Goal: Transaction & Acquisition: Purchase product/service

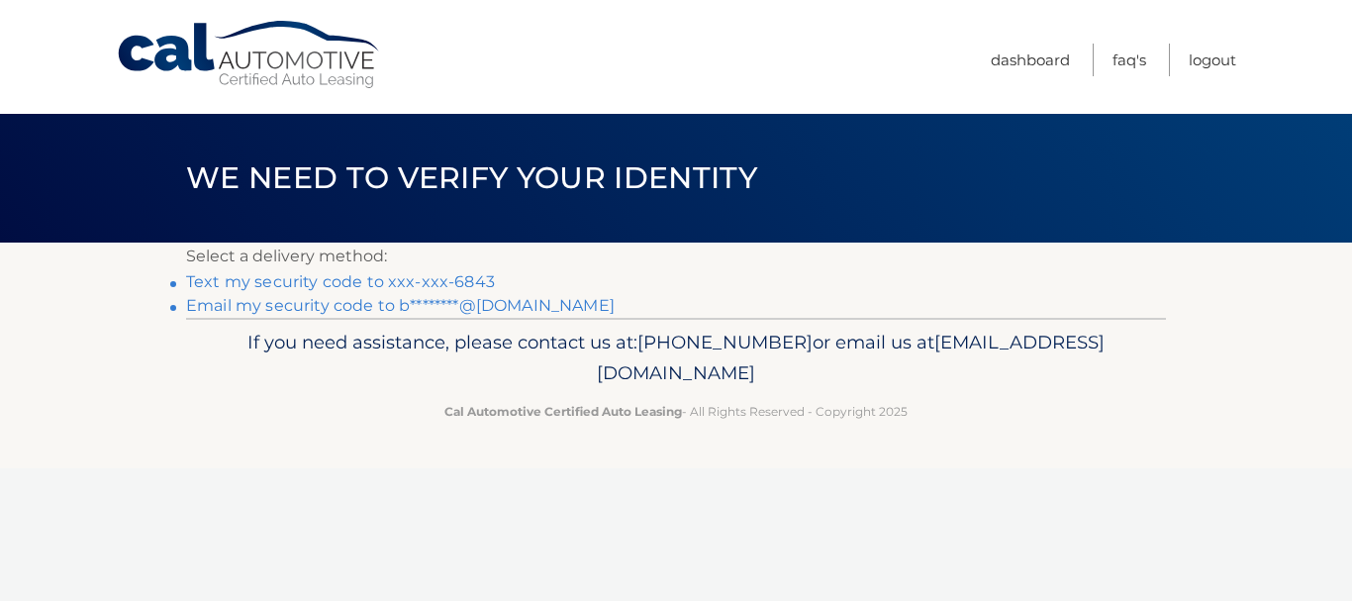
click at [460, 282] on link "Text my security code to xxx-xxx-6843" at bounding box center [340, 281] width 309 height 19
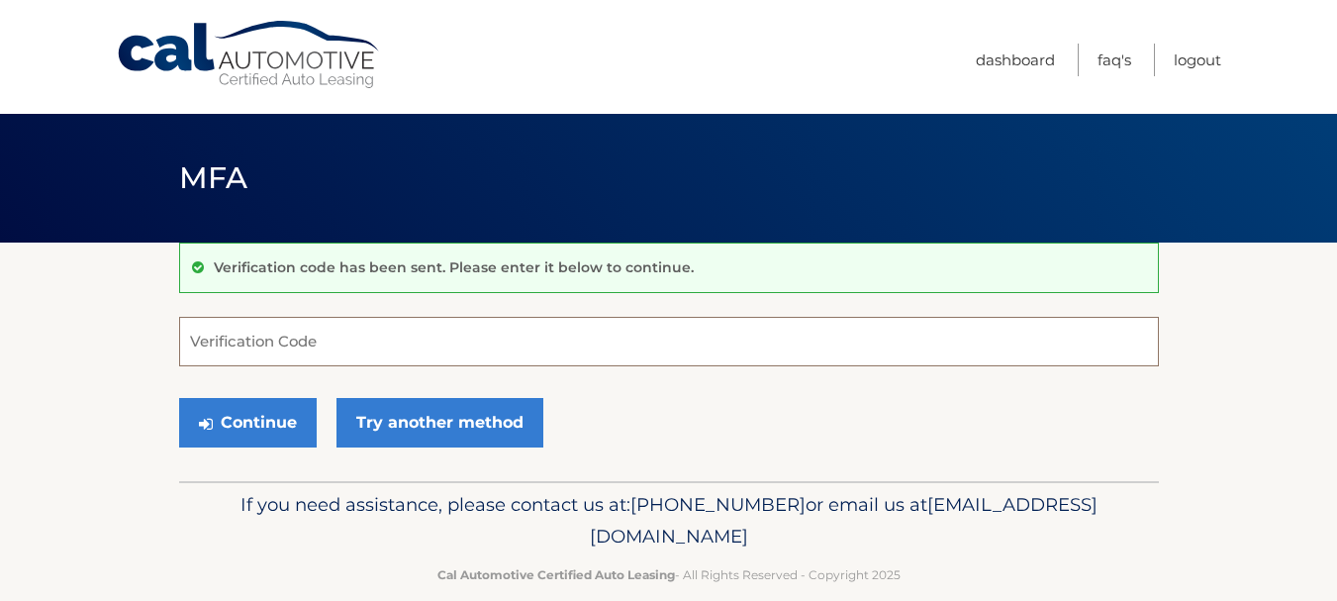
click at [582, 362] on input "Verification Code" at bounding box center [669, 341] width 980 height 49
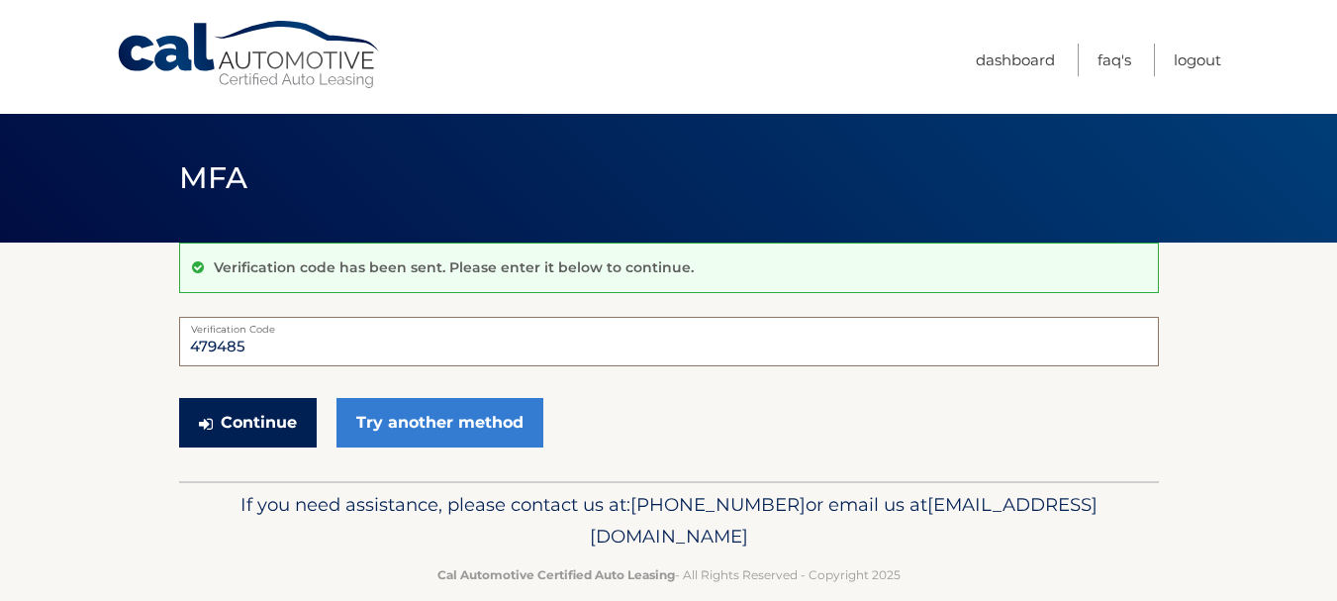
type input "479485"
click at [270, 438] on button "Continue" at bounding box center [248, 422] width 138 height 49
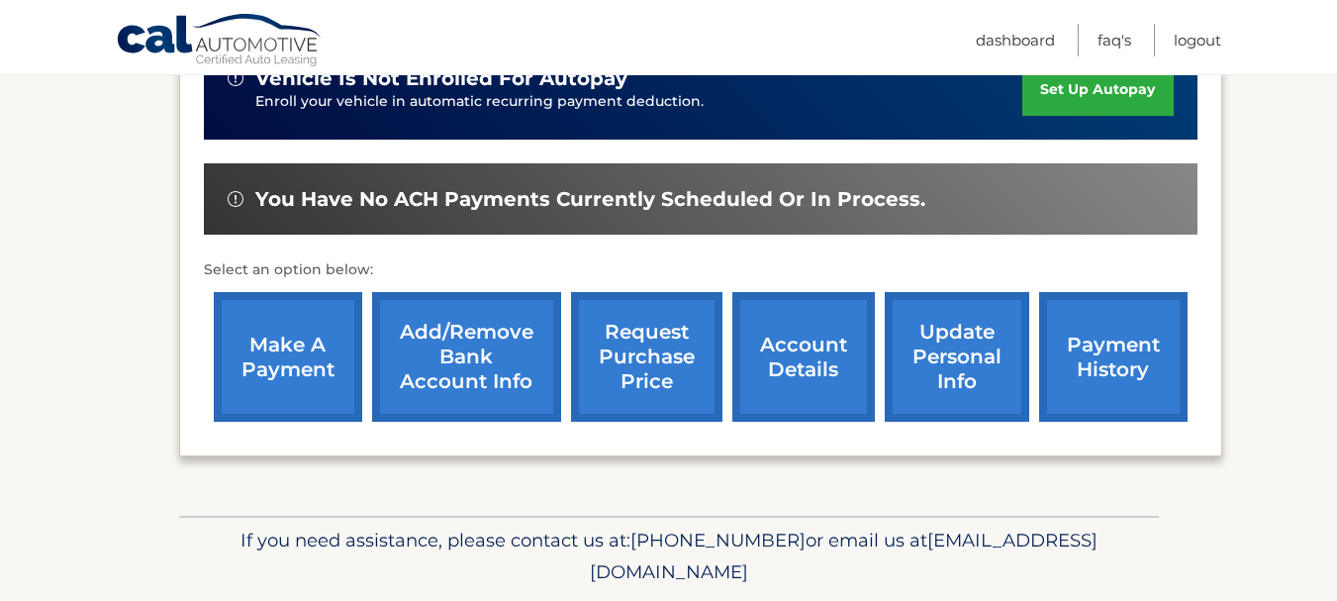
scroll to position [535, 0]
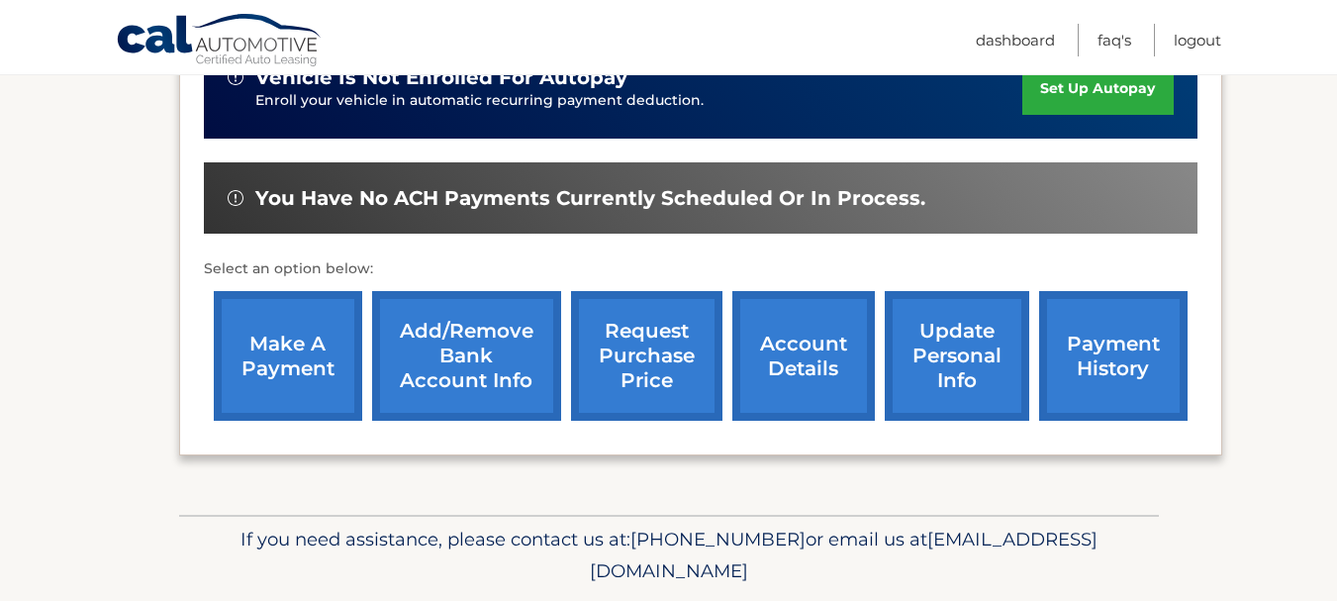
click at [304, 361] on link "make a payment" at bounding box center [288, 356] width 148 height 130
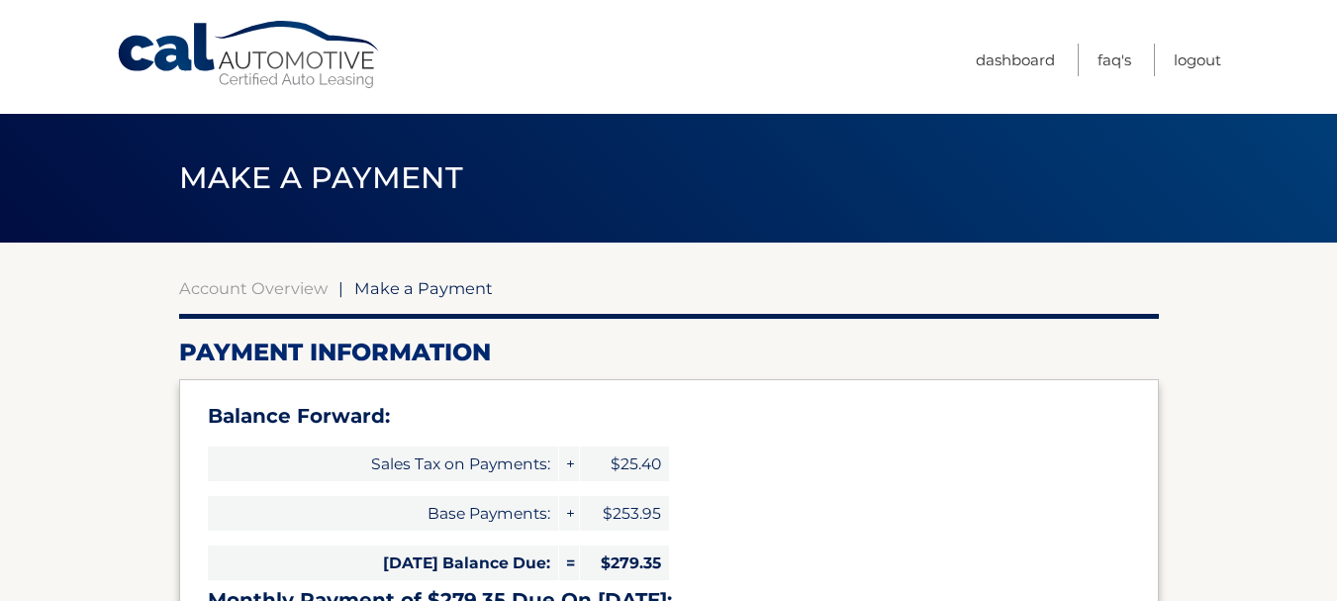
select select "ZmNiOGIwZjgtZjA5MC00ZDBjLTgxNWMtNDdmN2E2NTY2MWM3"
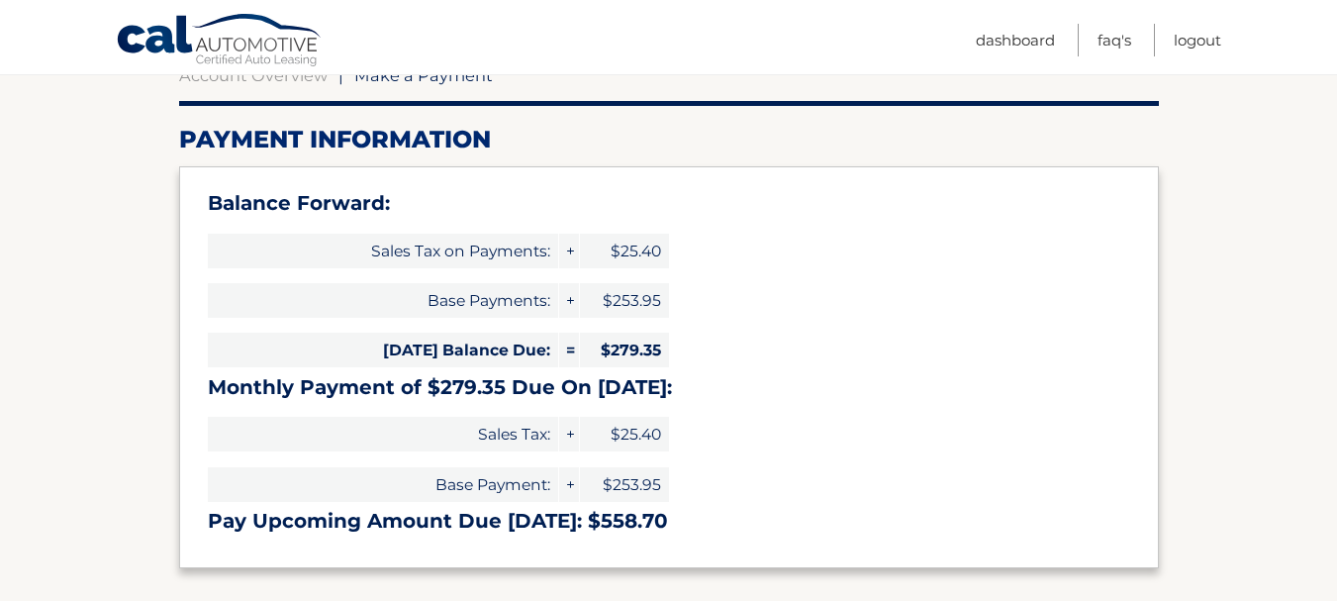
click at [865, 454] on div "Balance Forward: Sales Tax on Payments: + $25.40 Base Payments: + $253.95 Today…" at bounding box center [669, 367] width 980 height 402
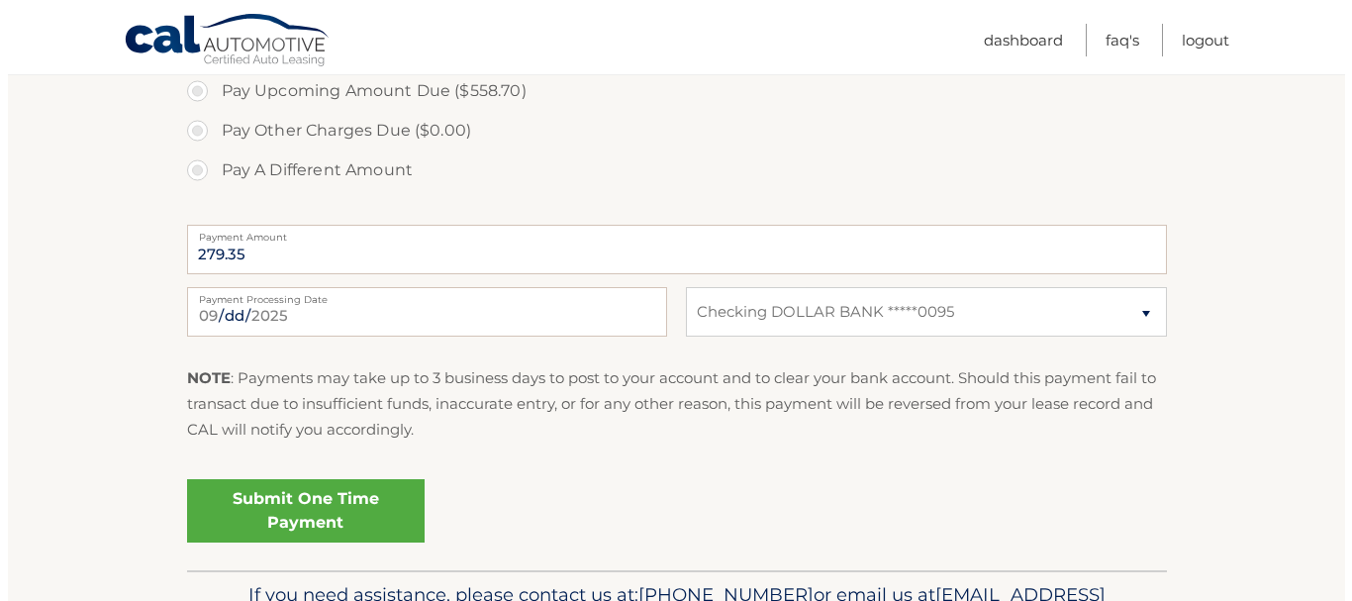
scroll to position [947, 0]
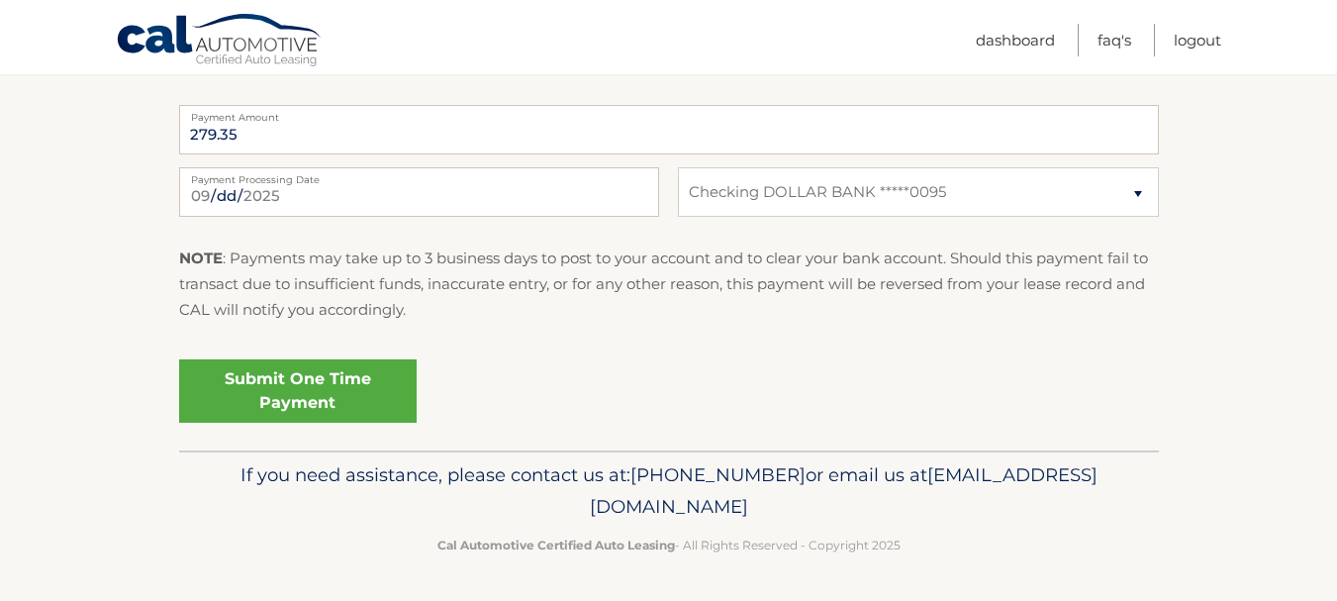
click at [325, 394] on link "Submit One Time Payment" at bounding box center [298, 390] width 238 height 63
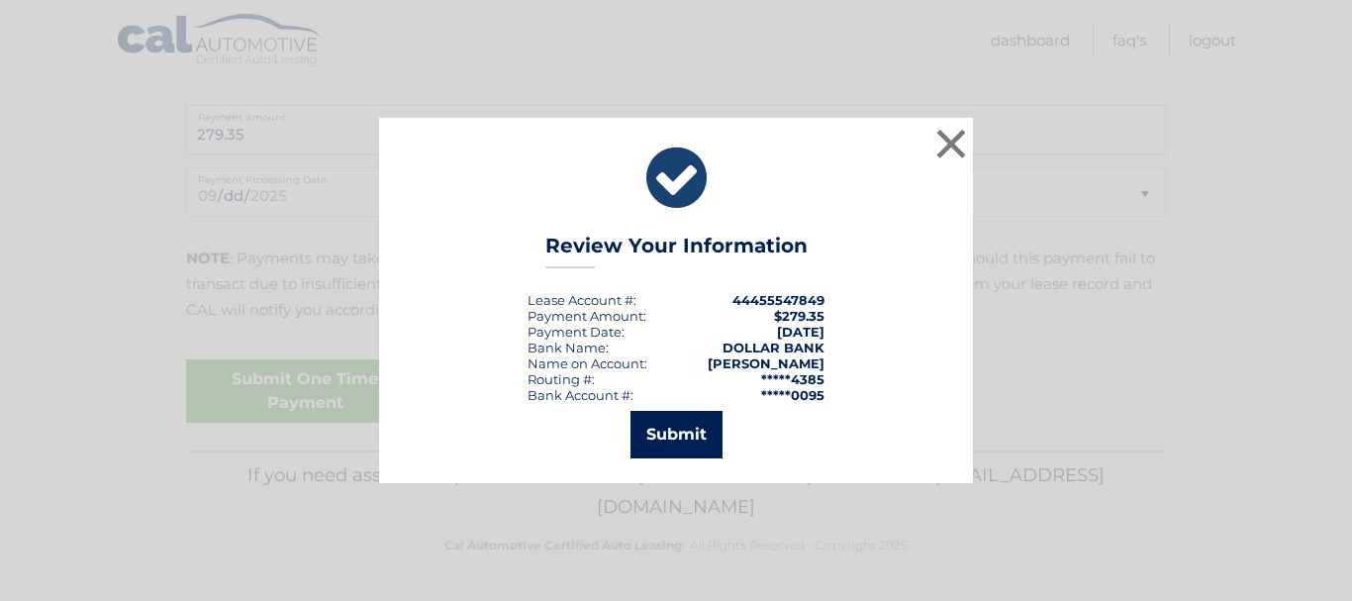
click at [690, 448] on button "Submit" at bounding box center [677, 435] width 92 height 48
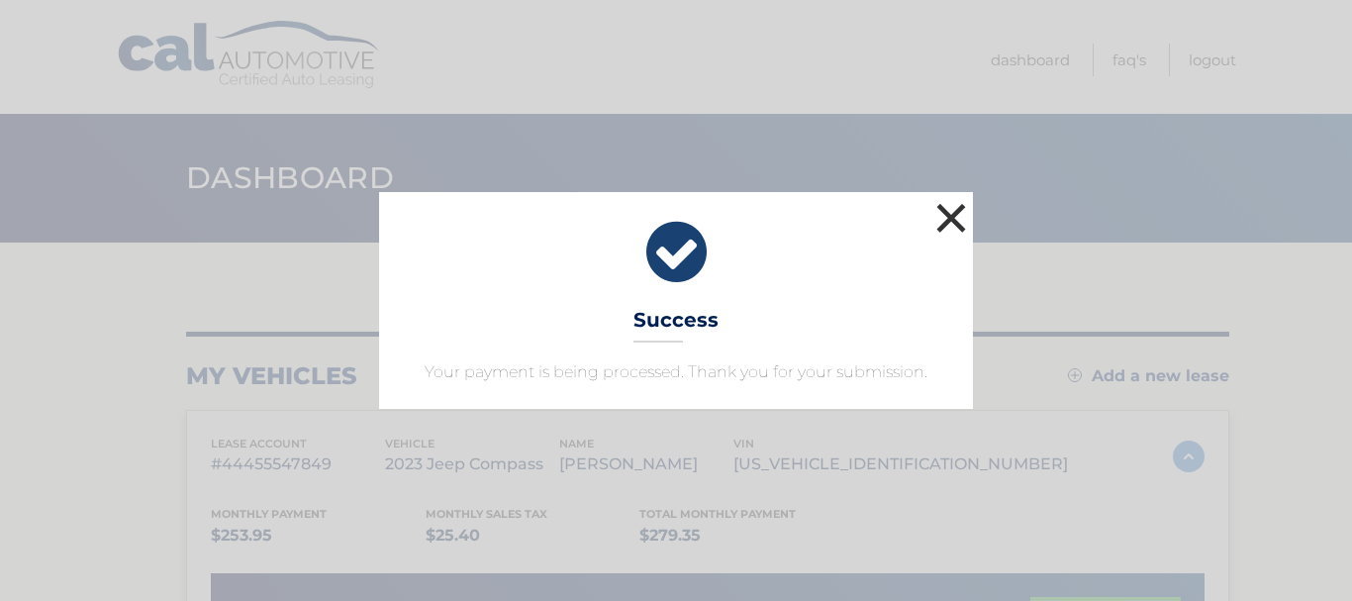
click at [942, 230] on button "×" at bounding box center [951, 218] width 40 height 40
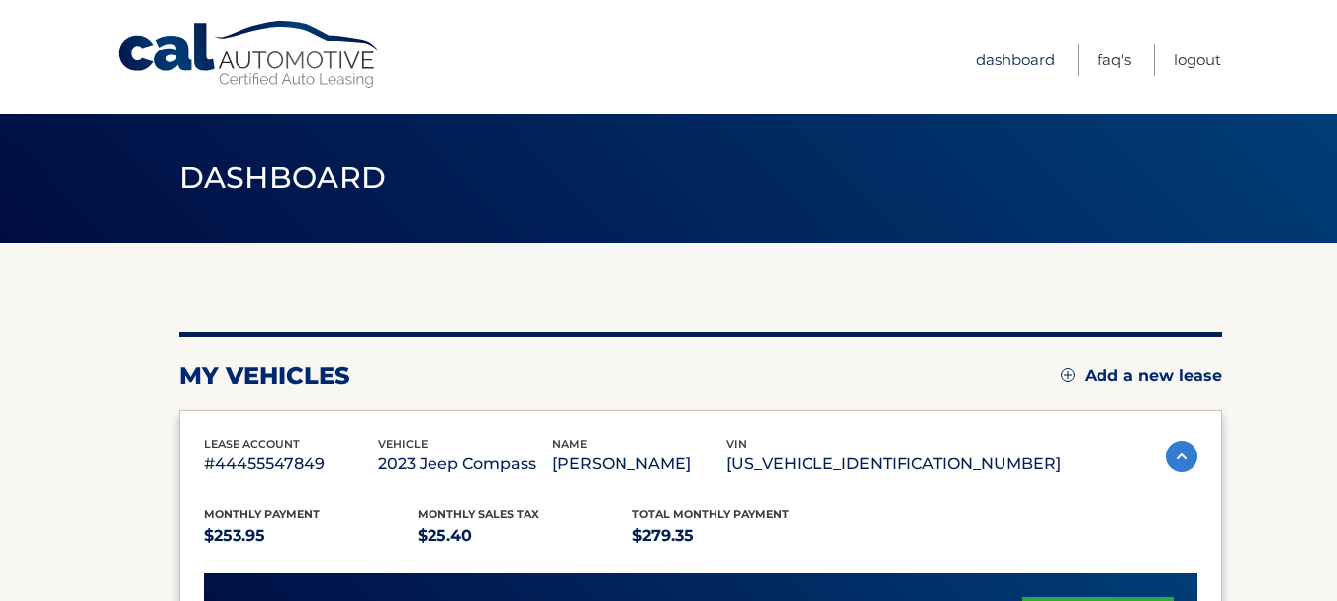
click at [1013, 66] on link "Dashboard" at bounding box center [1015, 60] width 79 height 33
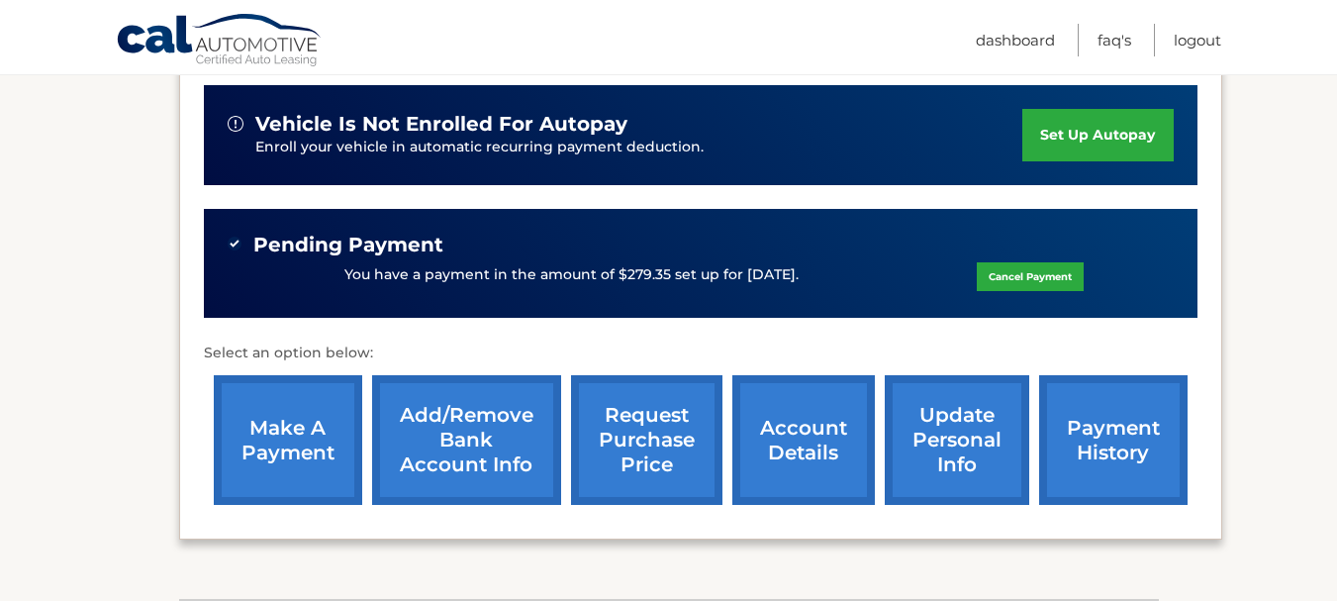
scroll to position [487, 0]
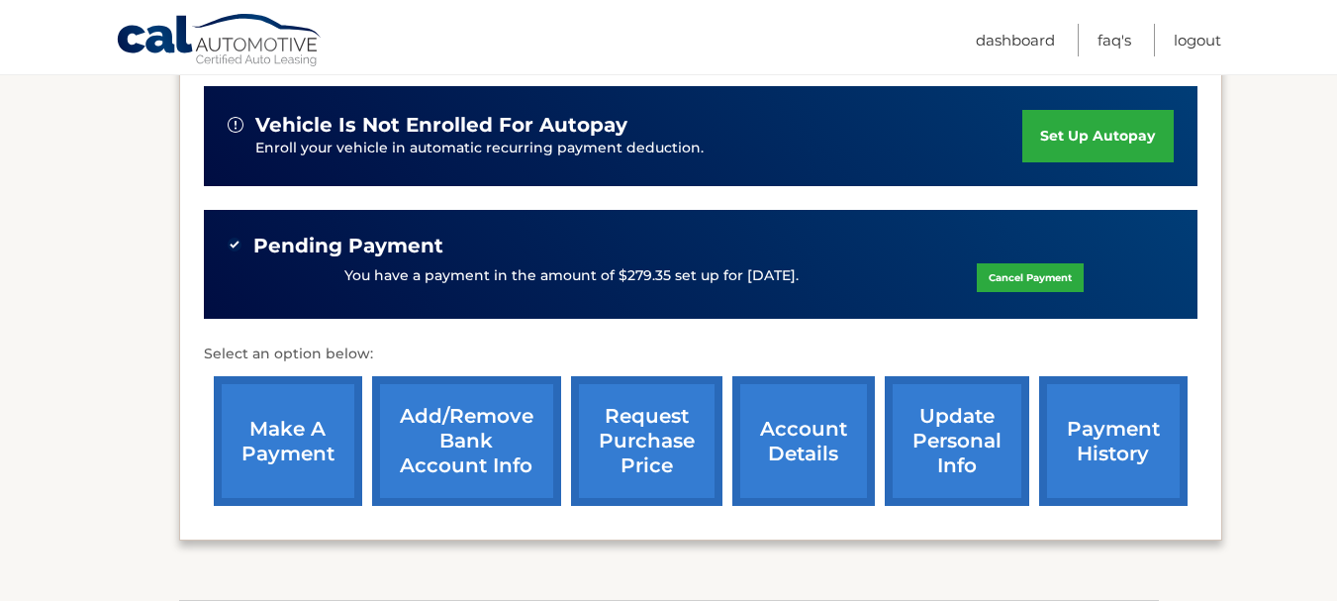
click at [1106, 426] on link "payment history" at bounding box center [1113, 441] width 148 height 130
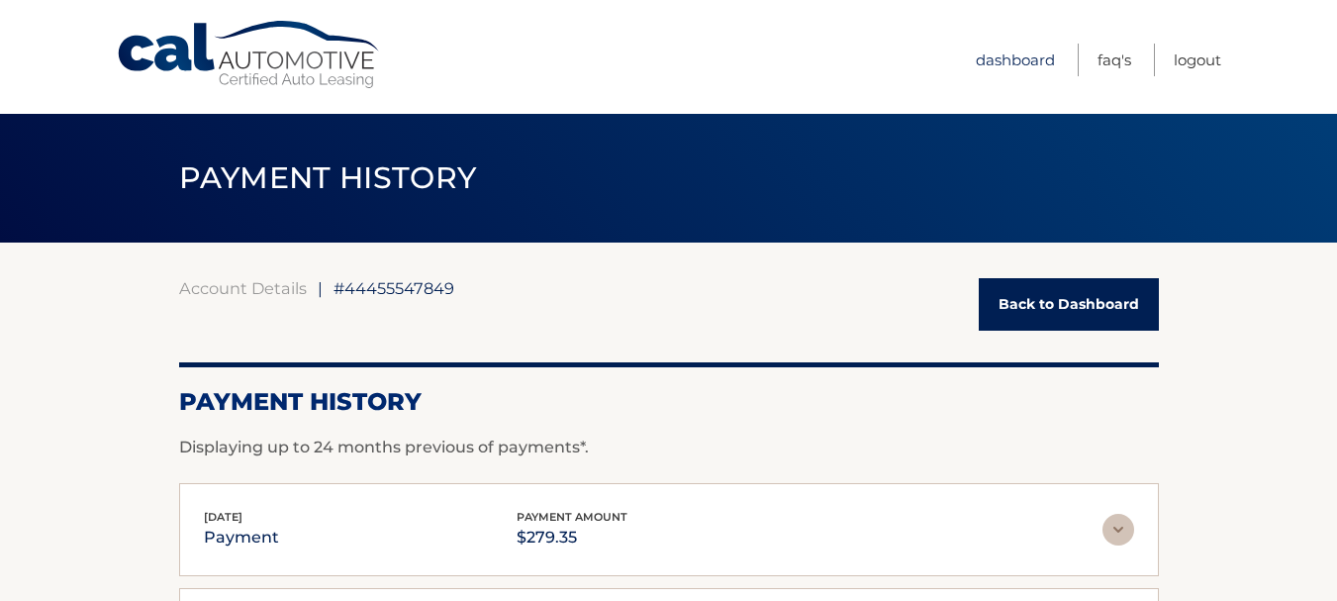
click at [1017, 71] on link "Dashboard" at bounding box center [1015, 60] width 79 height 33
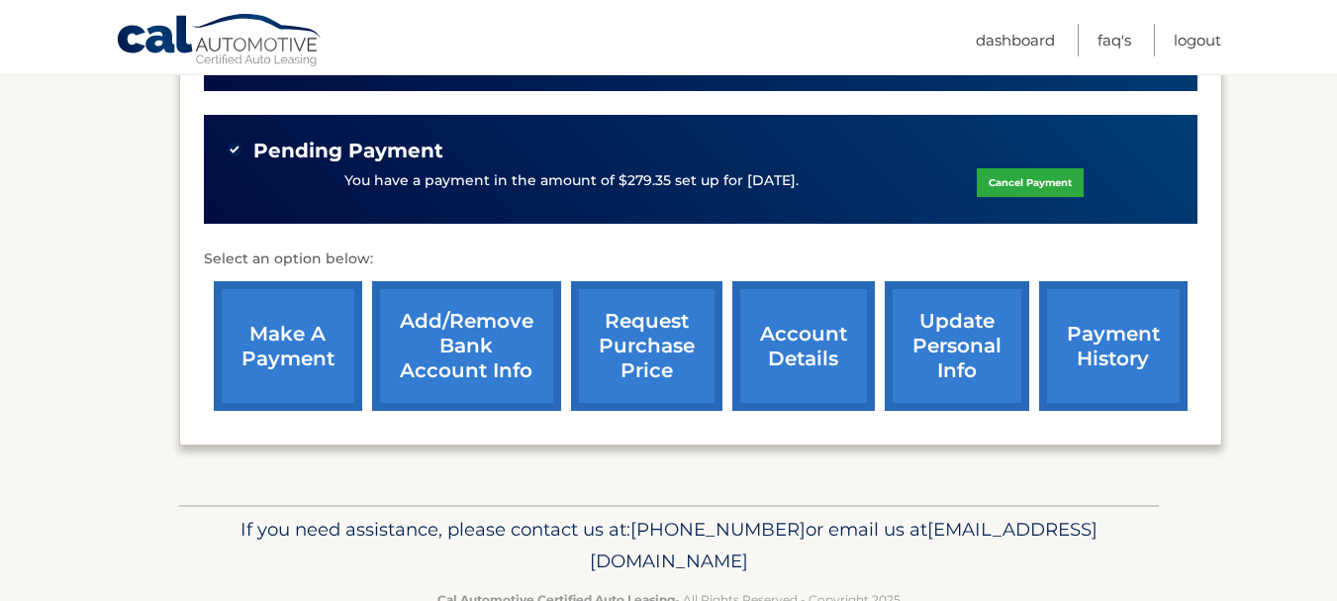
scroll to position [584, 0]
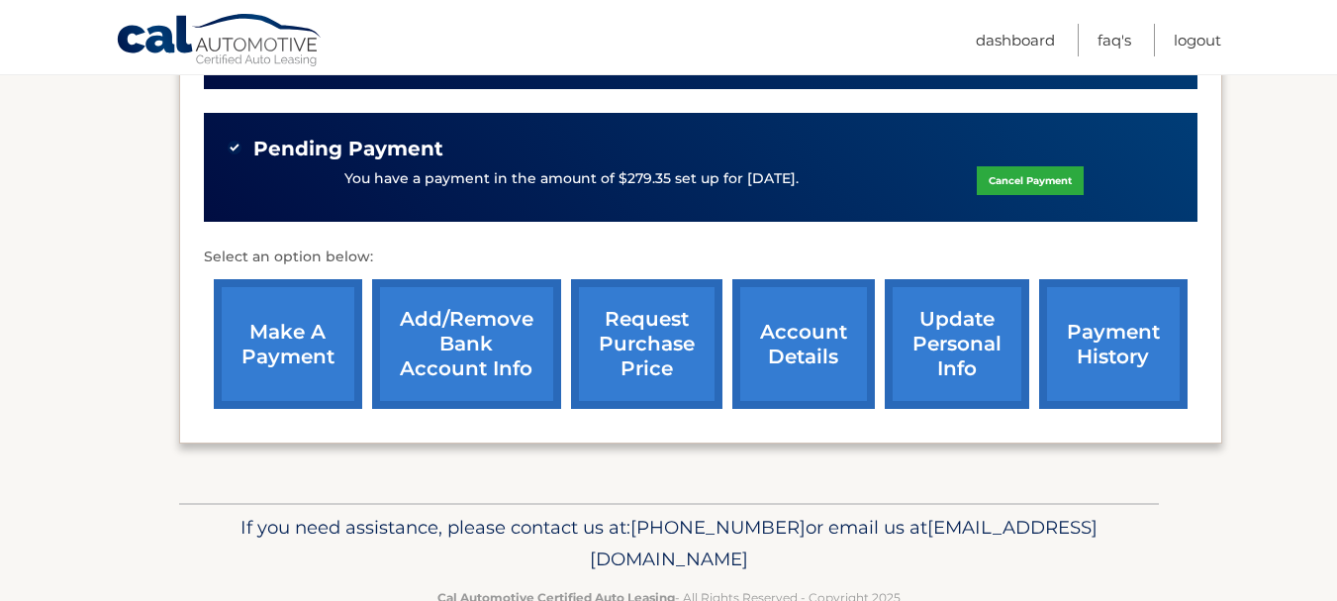
click at [798, 327] on link "account details" at bounding box center [803, 344] width 143 height 130
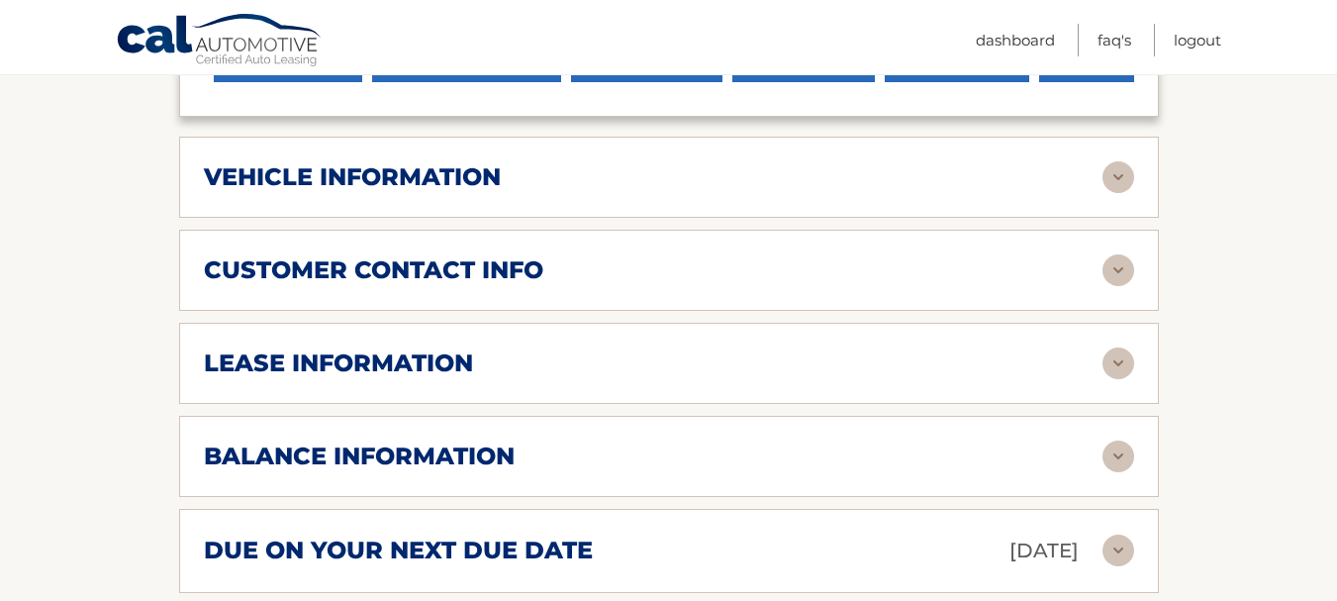
scroll to position [970, 0]
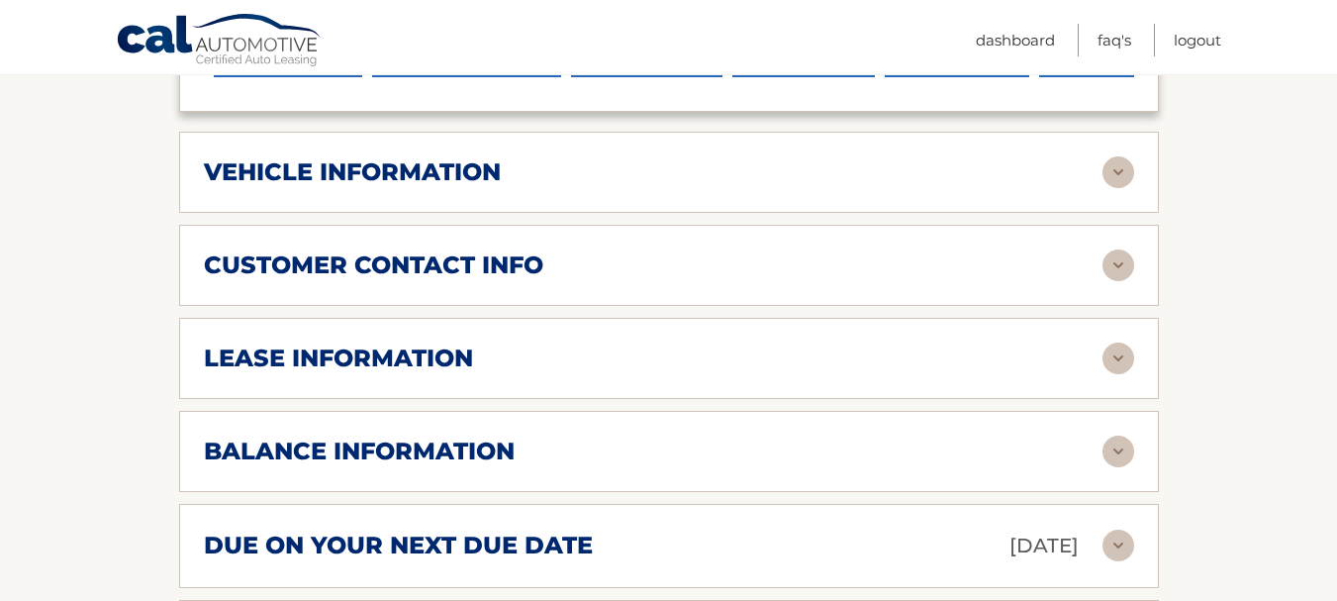
click at [1130, 436] on img at bounding box center [1119, 452] width 32 height 32
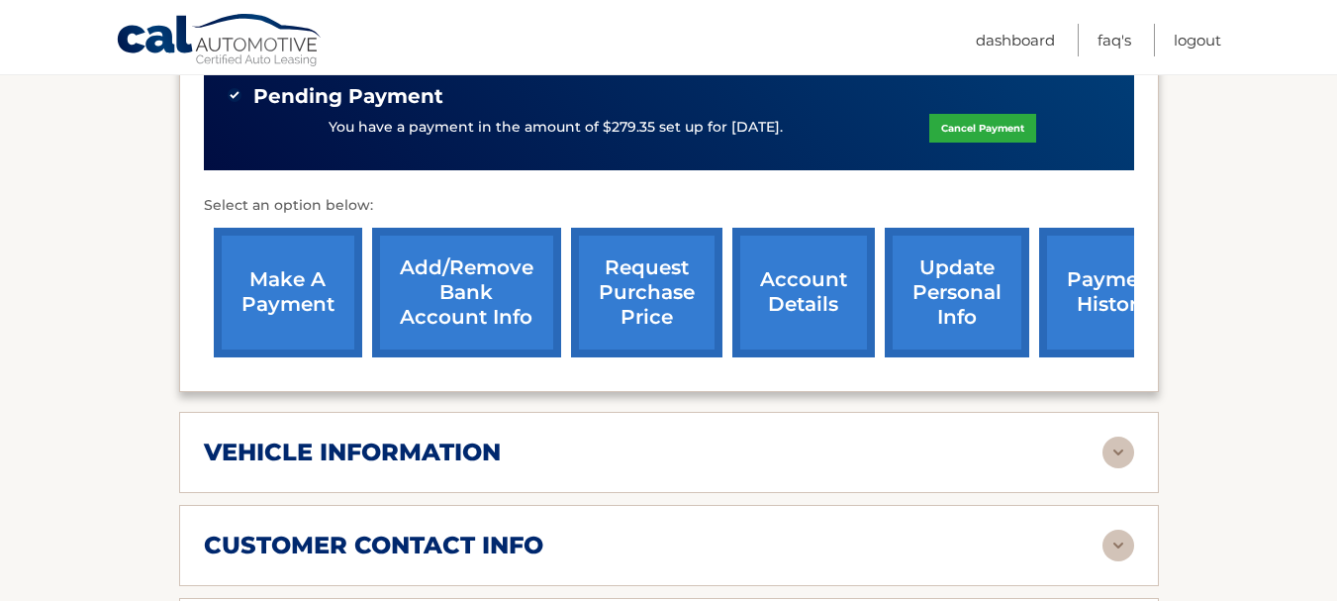
scroll to position [683, 0]
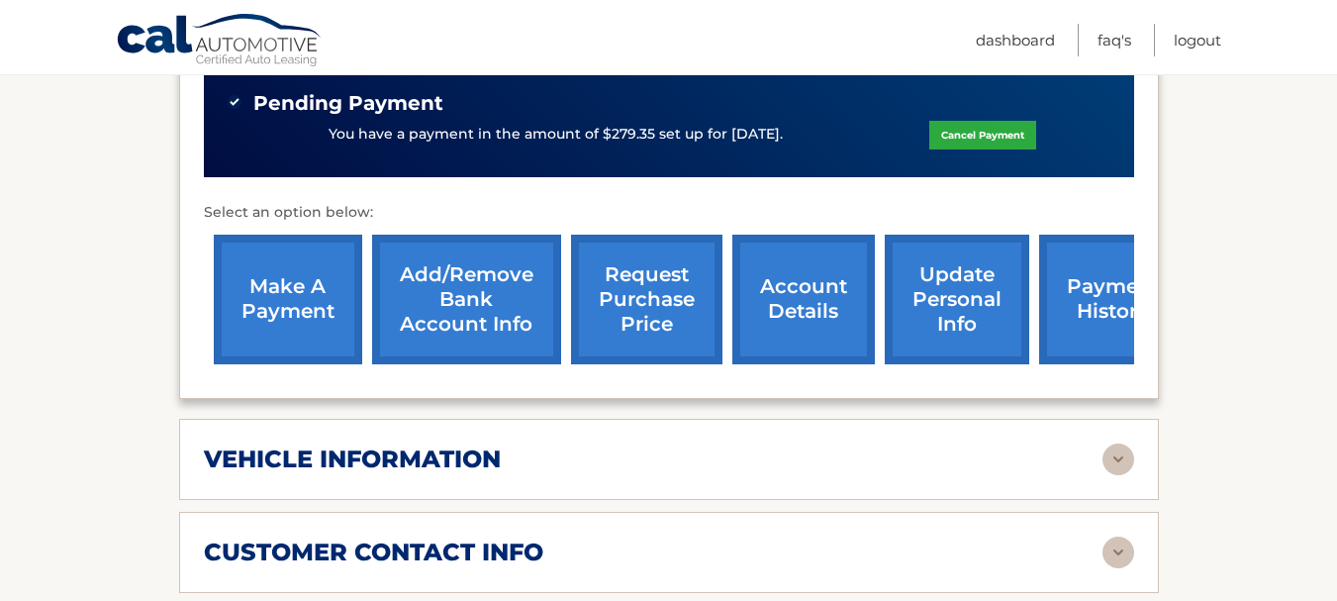
click at [1119, 443] on img at bounding box center [1119, 459] width 32 height 32
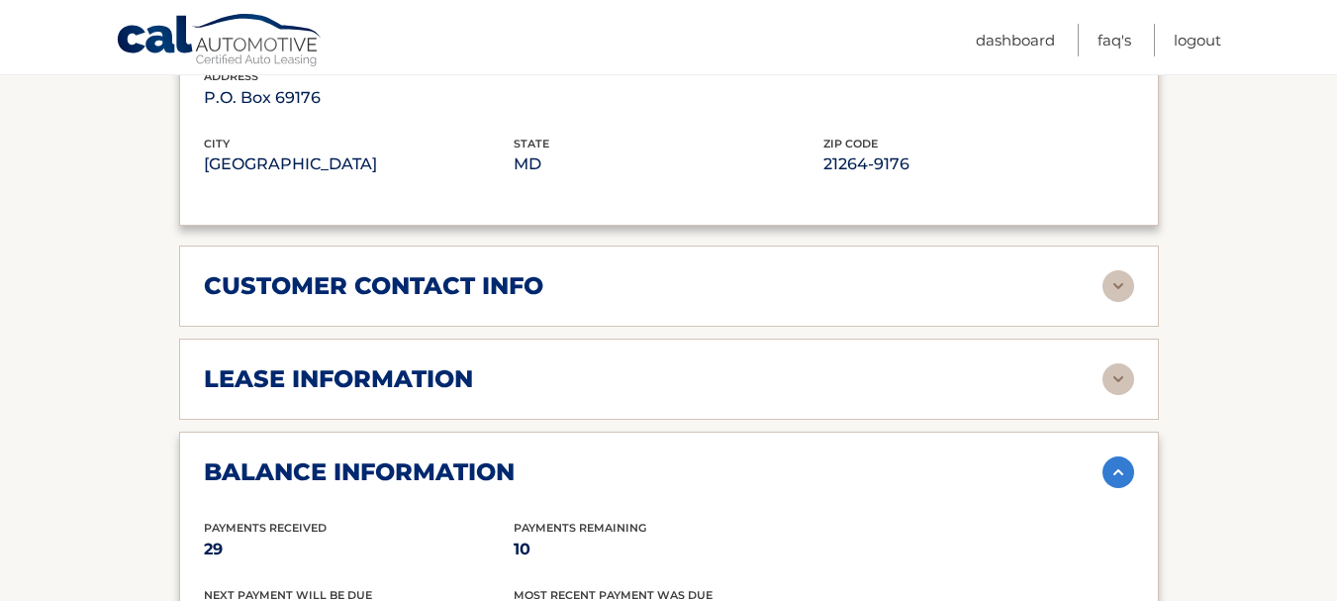
scroll to position [1436, 0]
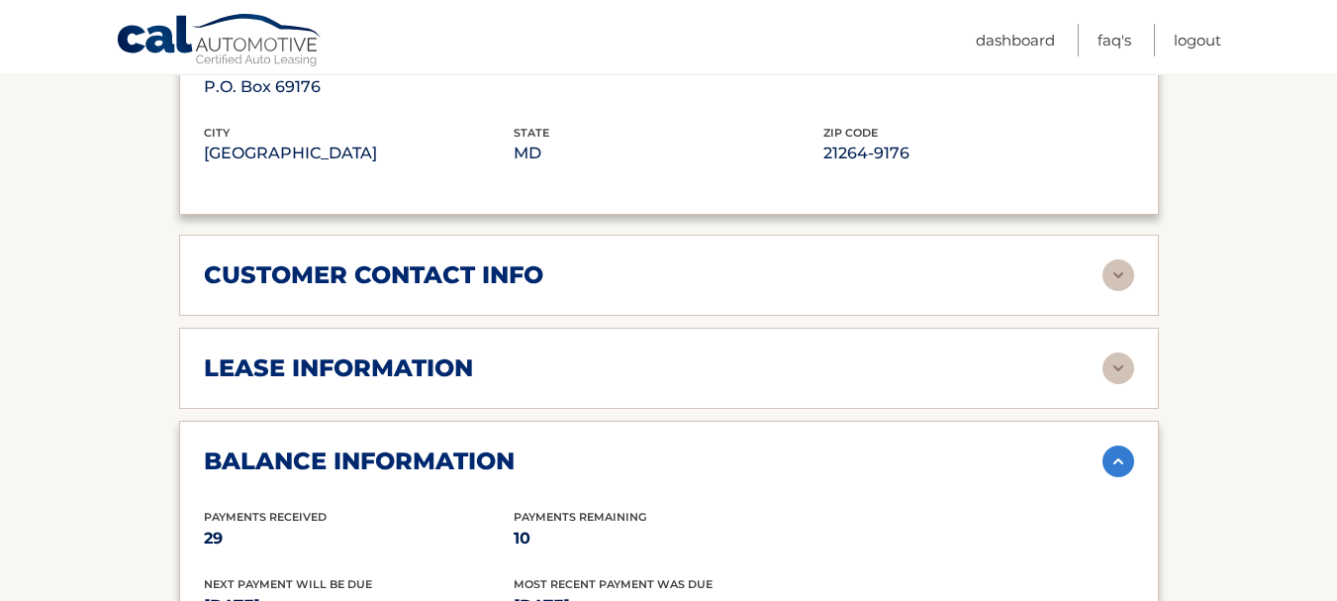
click at [1109, 352] on img at bounding box center [1119, 368] width 32 height 32
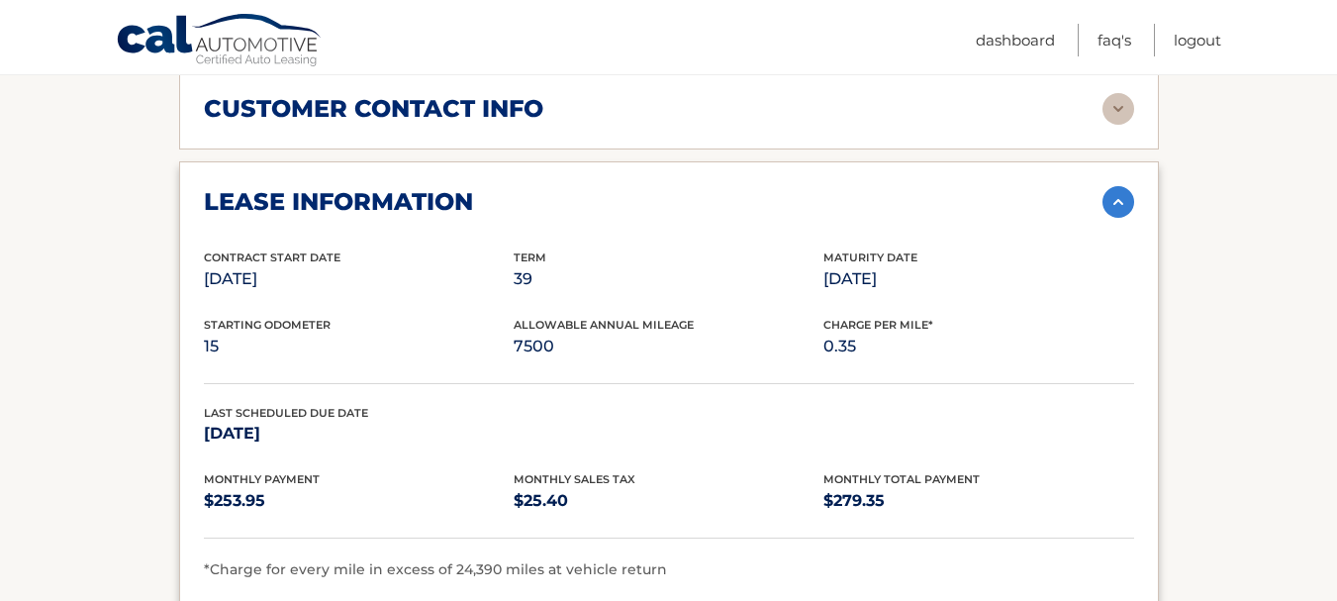
scroll to position [1605, 0]
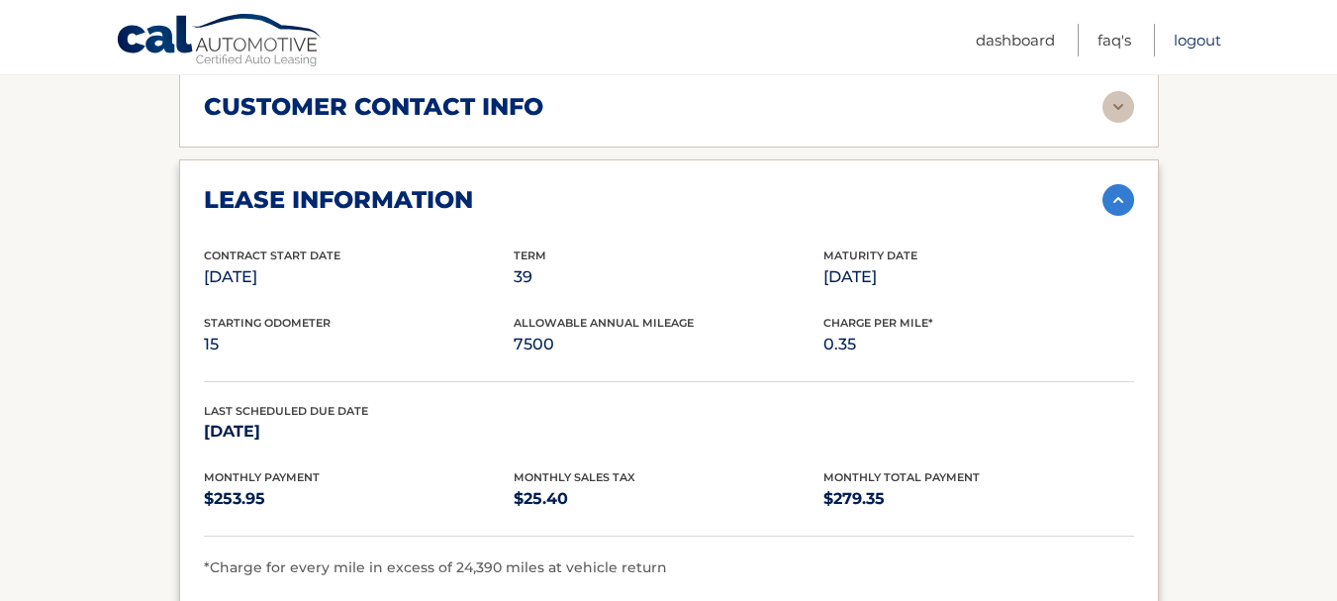
click at [1202, 41] on link "Logout" at bounding box center [1198, 40] width 48 height 33
